Goal: Task Accomplishment & Management: Manage account settings

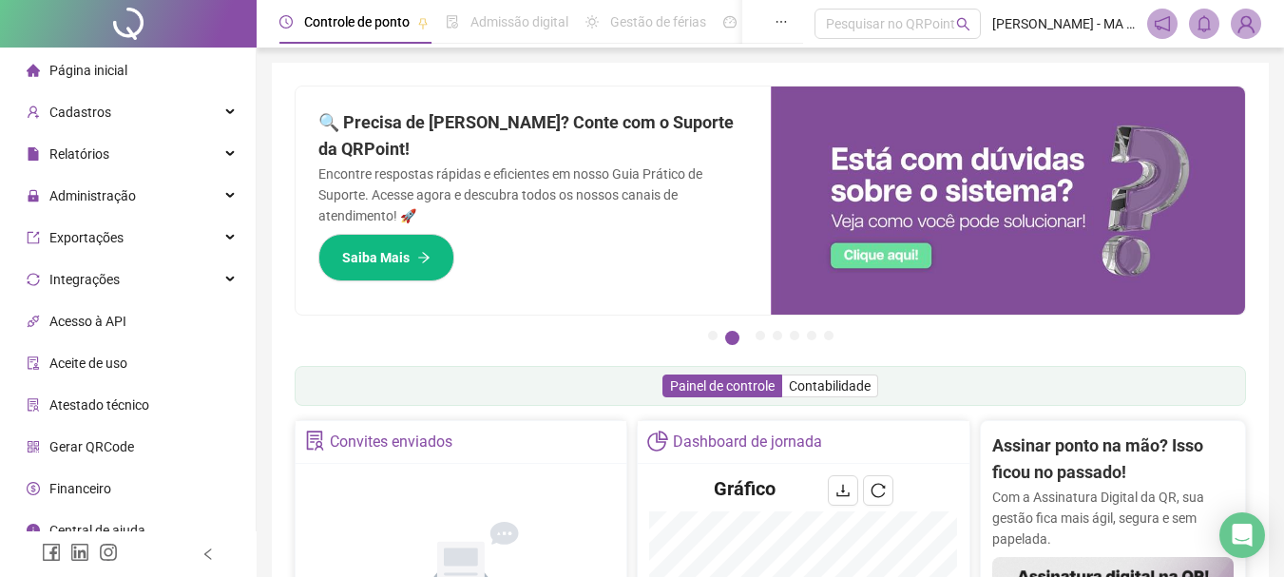
click at [156, 181] on div "Administração" at bounding box center [128, 196] width 248 height 38
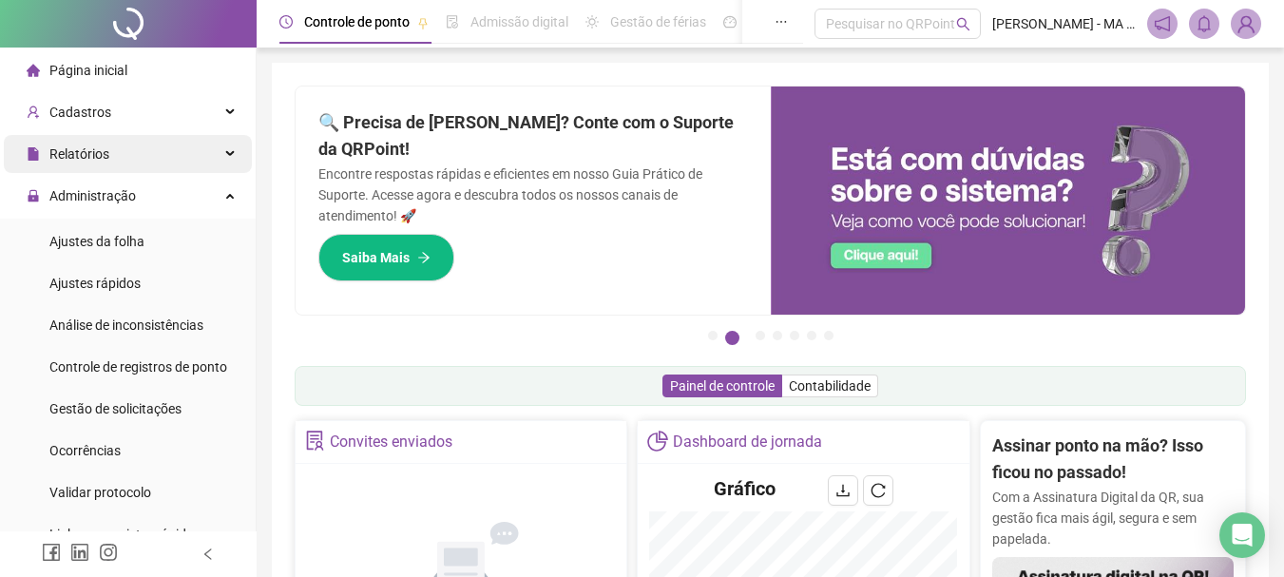
click at [159, 141] on div "Relatórios" at bounding box center [128, 154] width 248 height 38
drag, startPoint x: 189, startPoint y: 141, endPoint x: 186, endPoint y: 170, distance: 29.6
click at [189, 142] on div "Relatórios" at bounding box center [128, 154] width 248 height 38
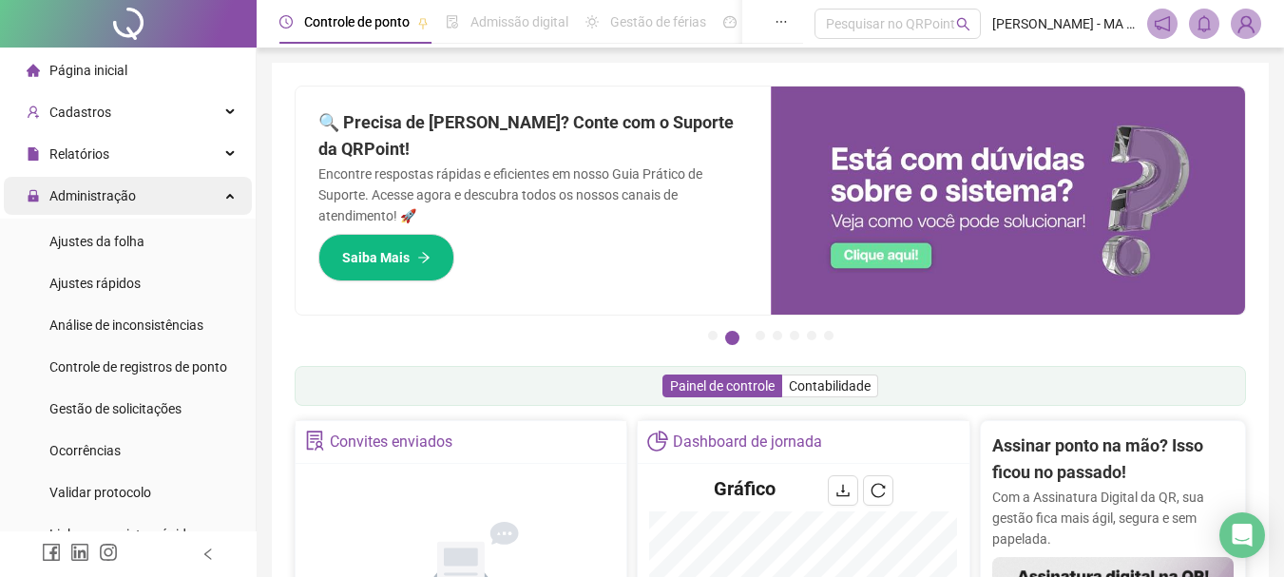
click at [187, 192] on div "Administração" at bounding box center [128, 196] width 248 height 38
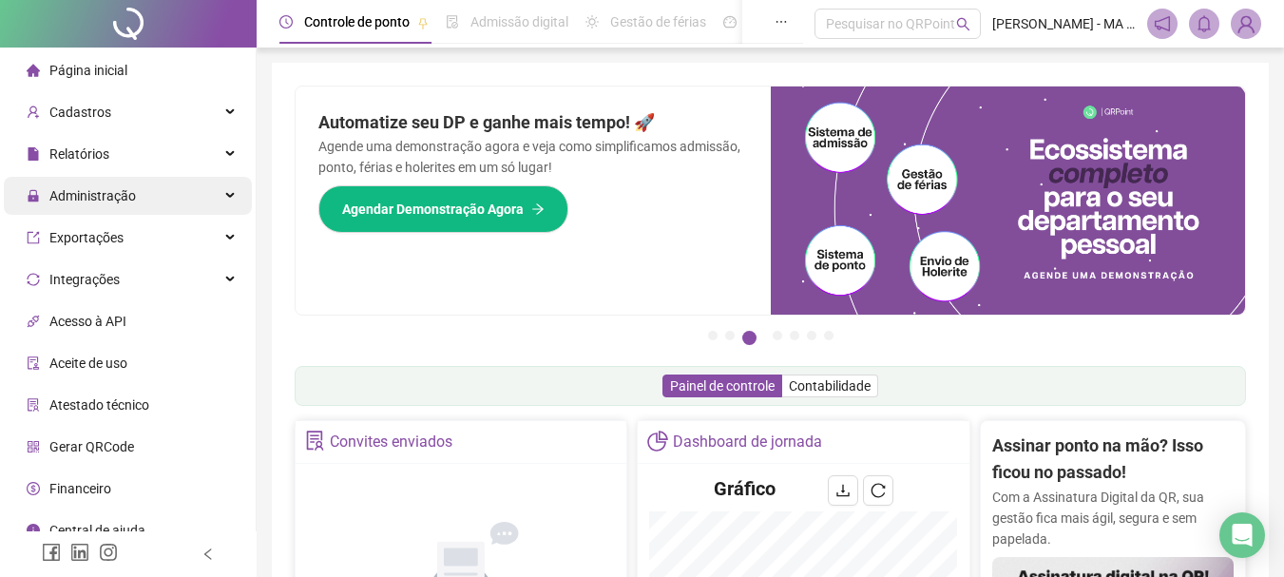
click at [175, 205] on div "Administração" at bounding box center [128, 196] width 248 height 38
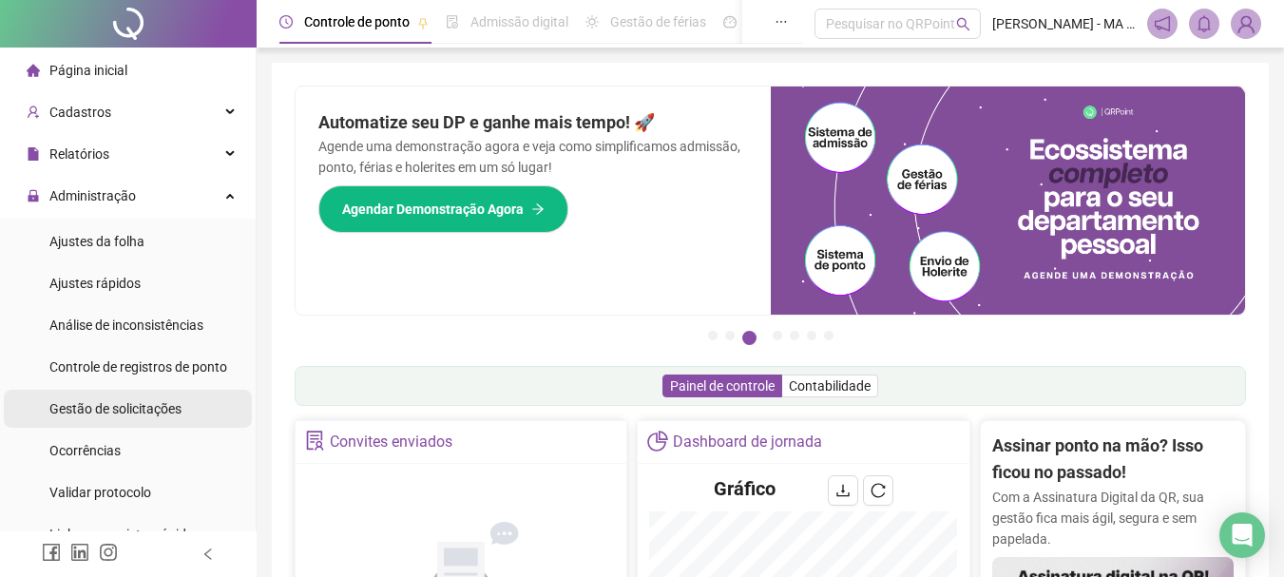
click at [141, 413] on span "Gestão de solicitações" at bounding box center [115, 408] width 132 height 15
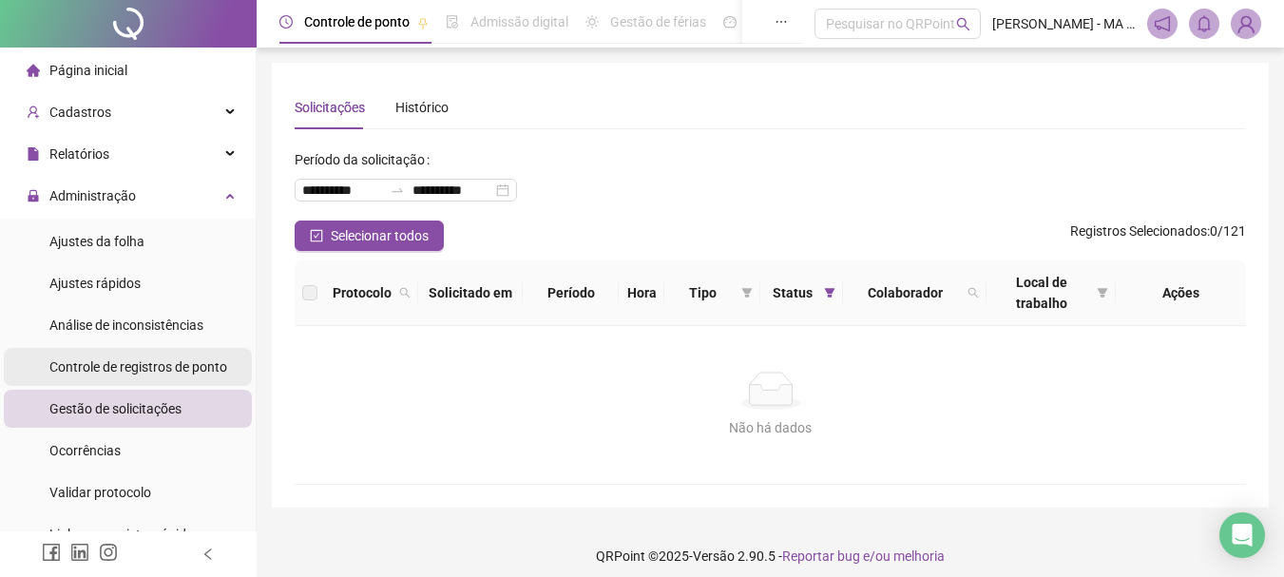
drag, startPoint x: 149, startPoint y: 358, endPoint x: 152, endPoint y: 379, distance: 21.1
click at [150, 360] on span "Controle de registros de ponto" at bounding box center [138, 366] width 178 height 15
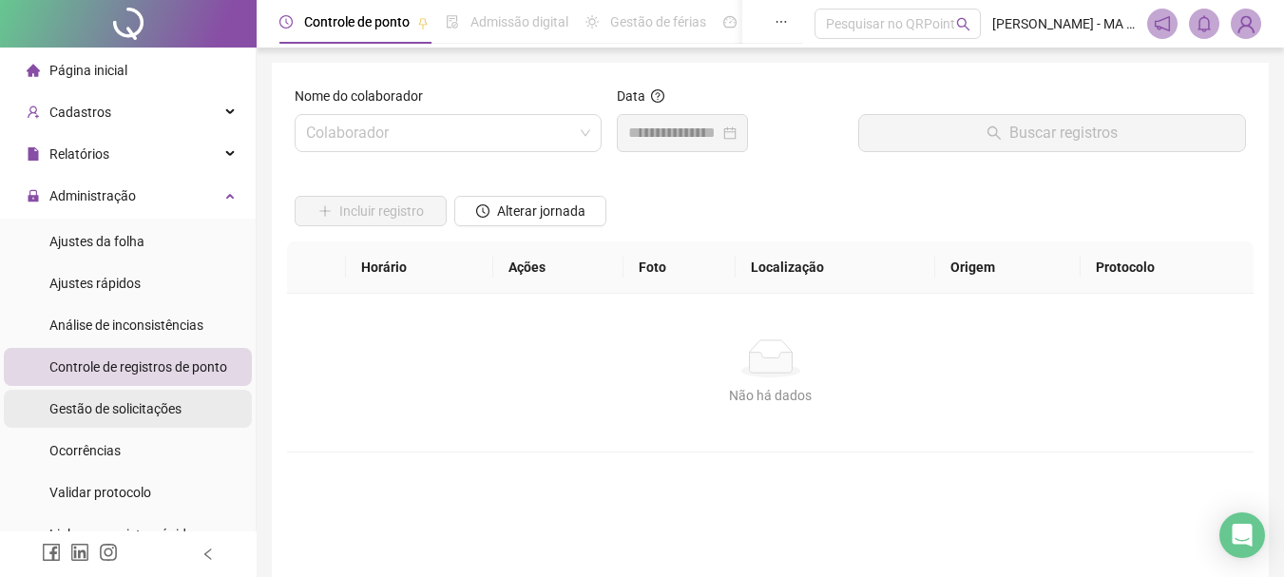
click at [160, 397] on div "Gestão de solicitações" at bounding box center [115, 409] width 132 height 38
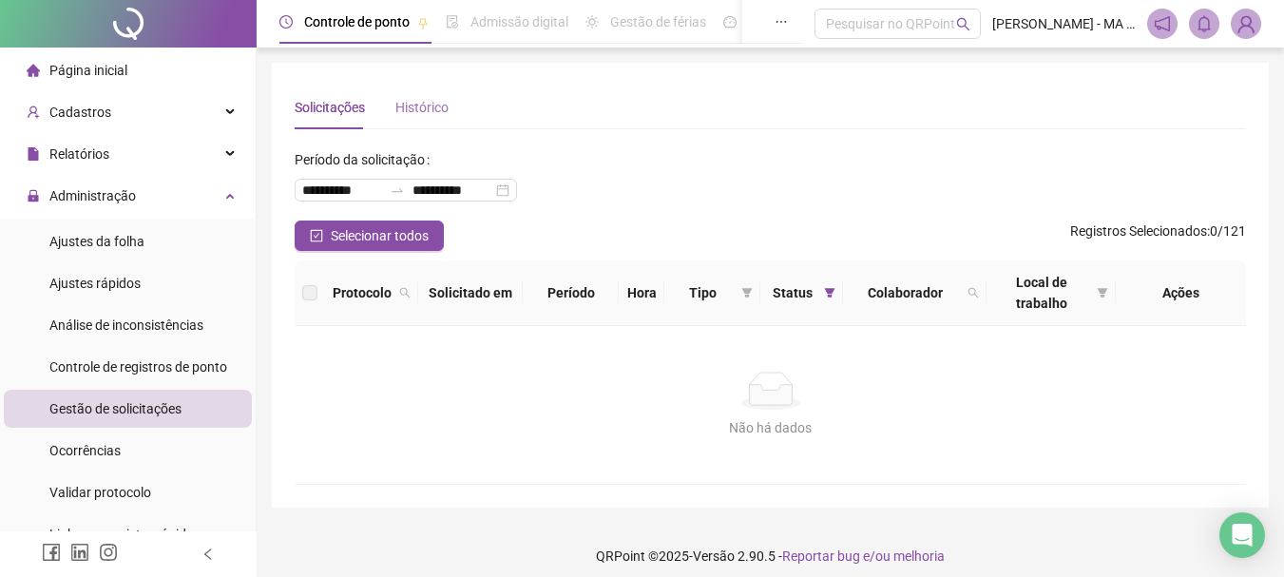
click at [409, 118] on div "Histórico" at bounding box center [421, 108] width 53 height 44
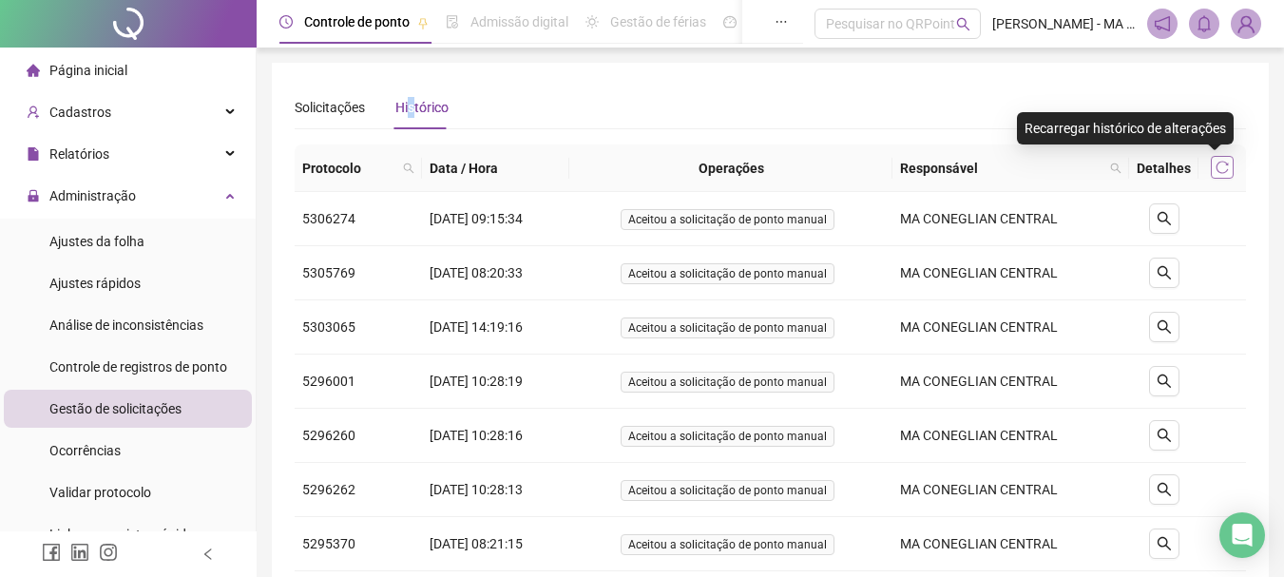
click at [1225, 168] on icon "reload" at bounding box center [1221, 167] width 13 height 13
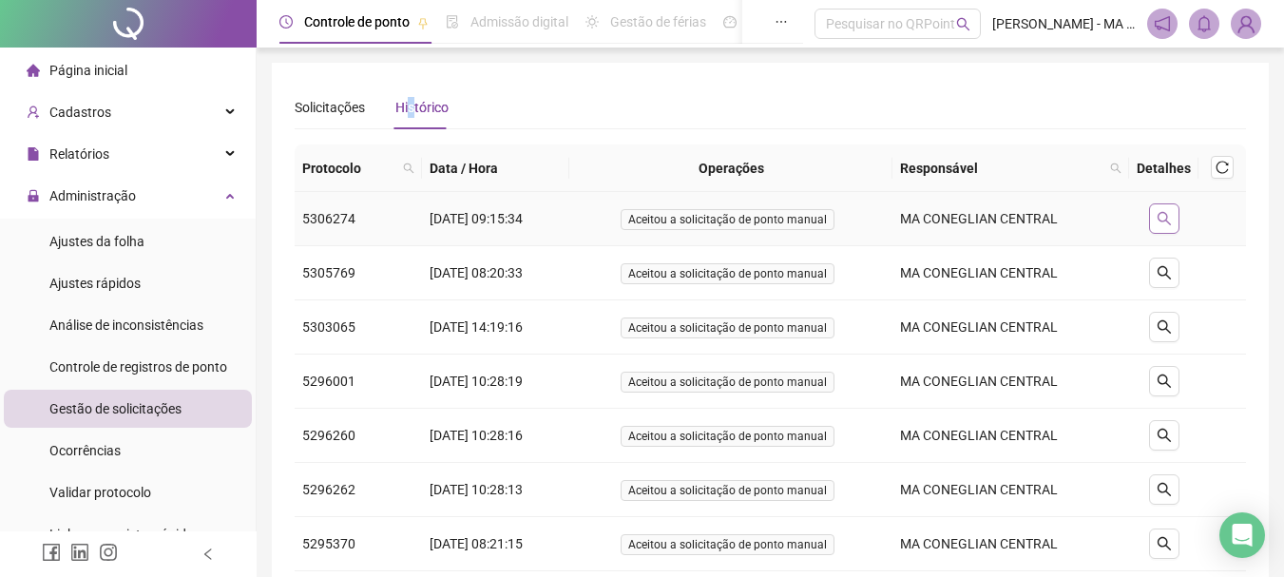
click at [1167, 219] on icon "search" at bounding box center [1162, 218] width 13 height 13
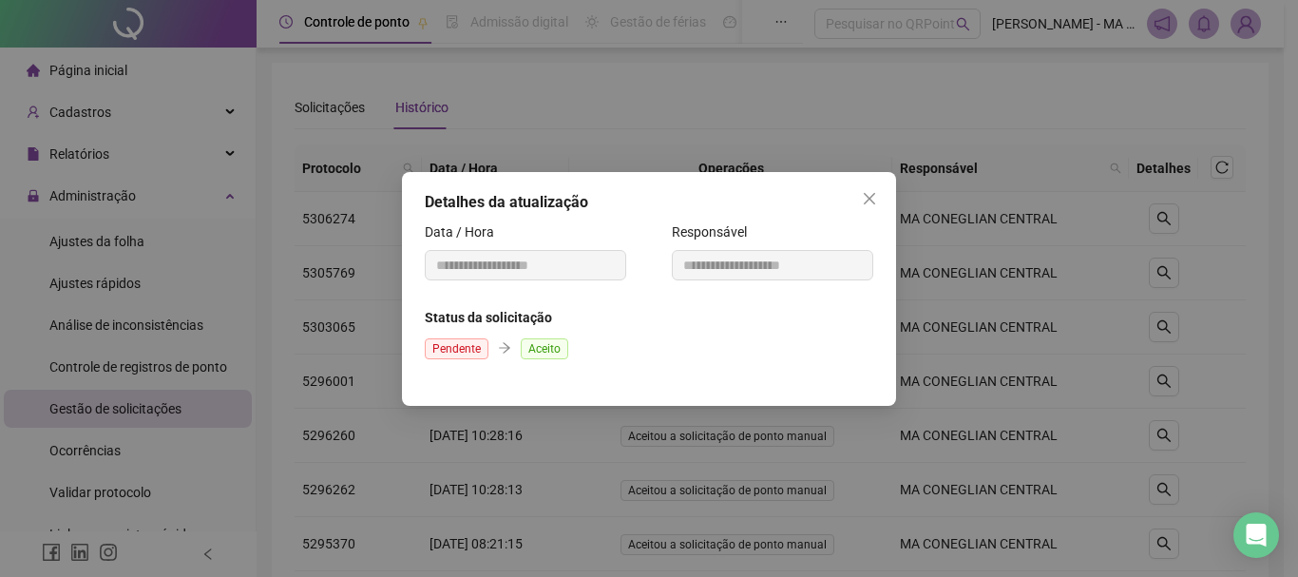
click at [544, 353] on span "Aceito" at bounding box center [545, 348] width 48 height 21
click at [541, 281] on div "**********" at bounding box center [649, 258] width 448 height 74
click at [868, 192] on icon "close" at bounding box center [869, 198] width 15 height 15
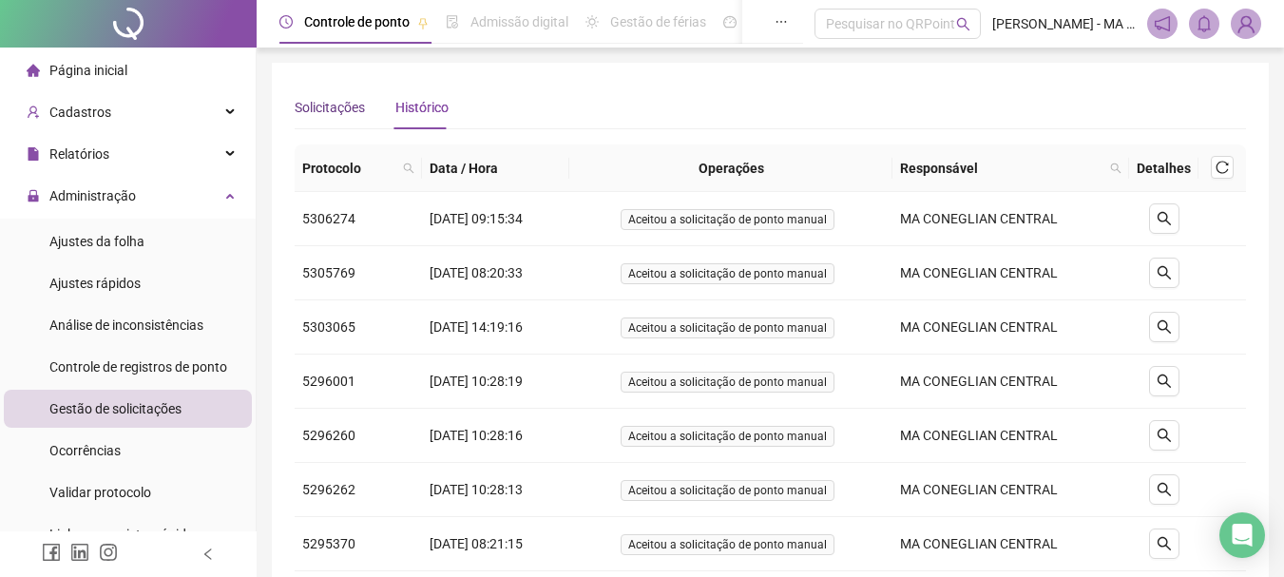
click at [338, 108] on div "Solicitações" at bounding box center [330, 107] width 70 height 21
